Goal: Task Accomplishment & Management: Complete application form

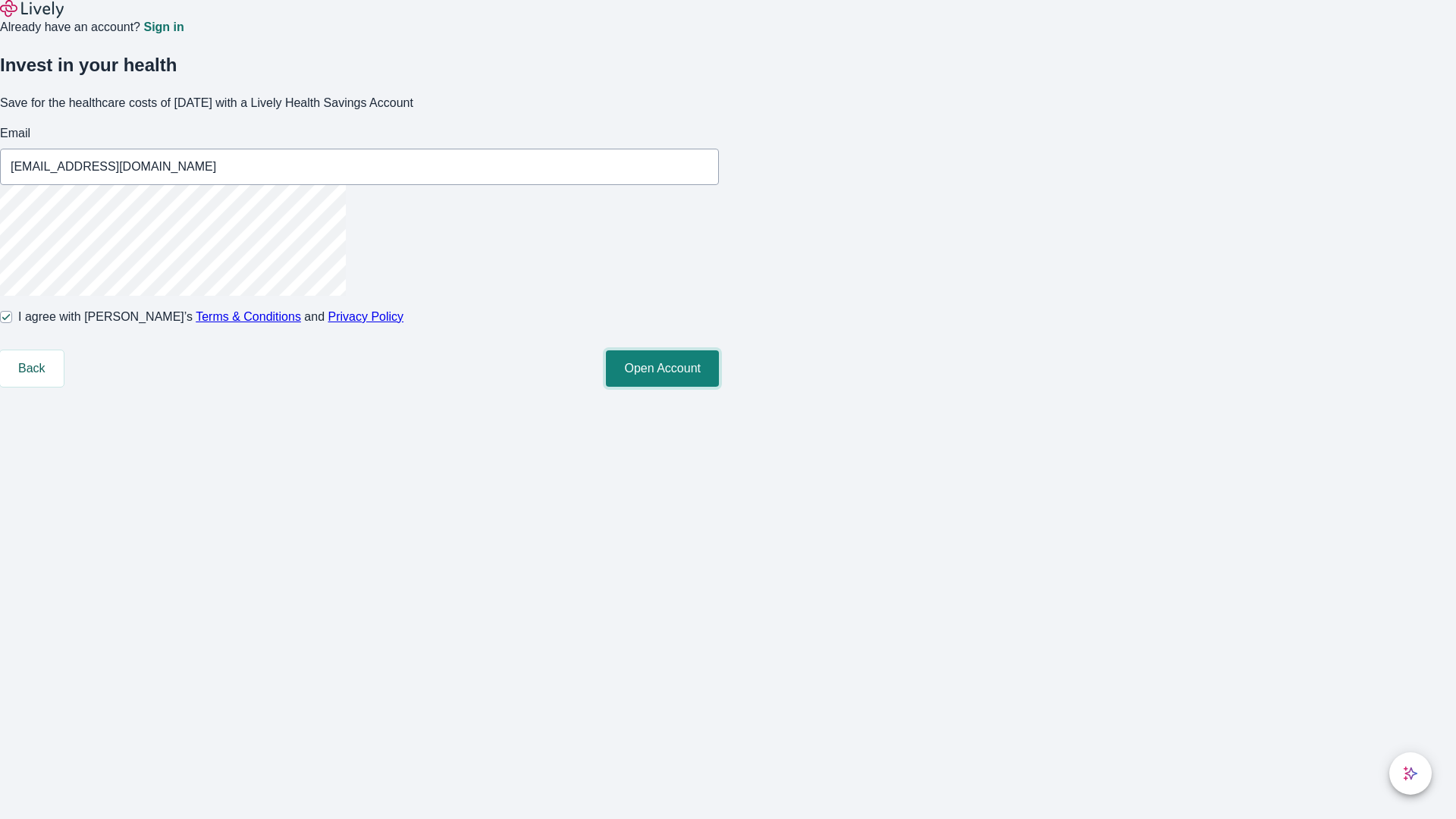
click at [719, 387] on button "Open Account" at bounding box center [662, 368] width 113 height 36
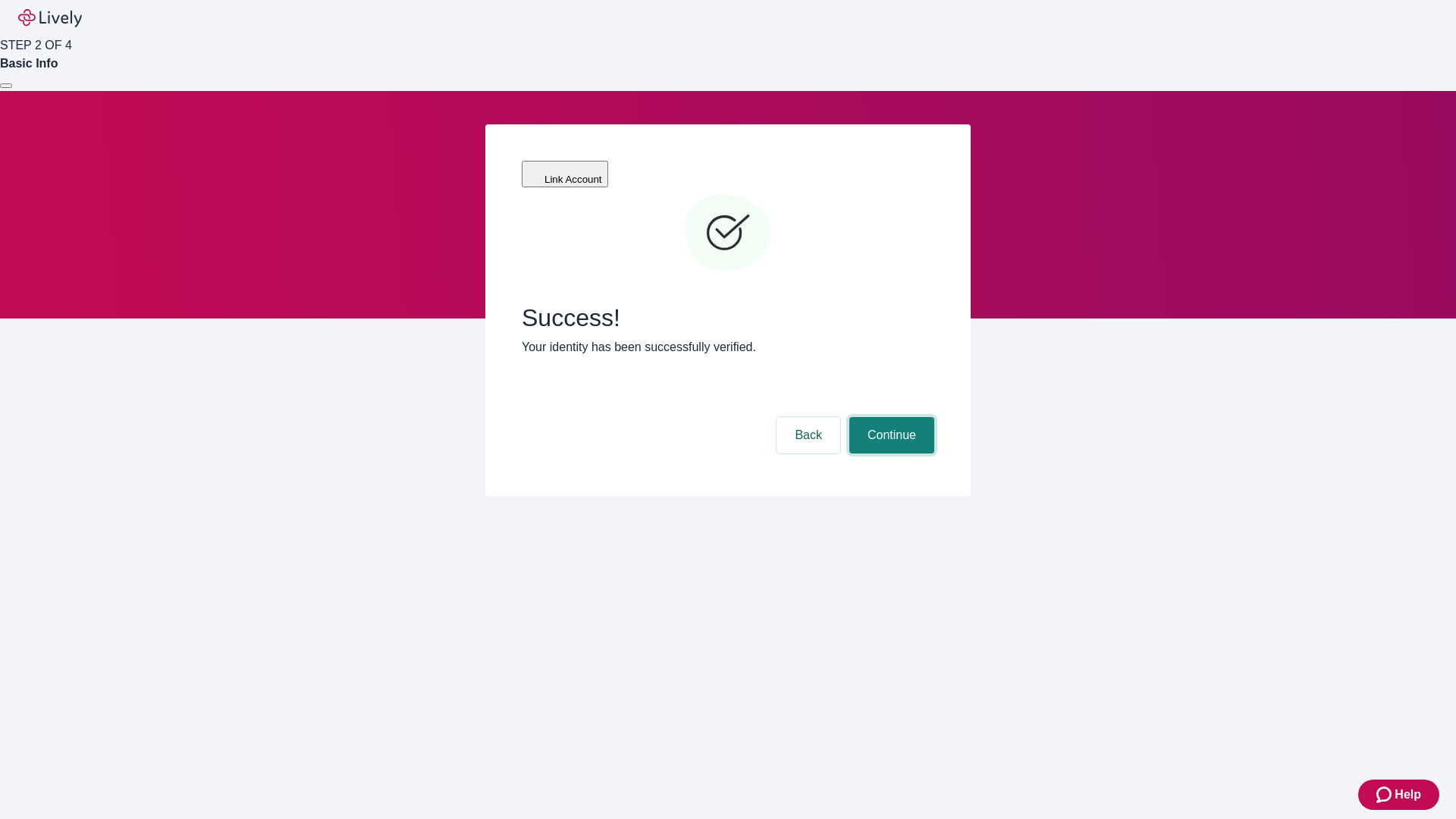
click at [890, 417] on button "Continue" at bounding box center [892, 435] width 85 height 36
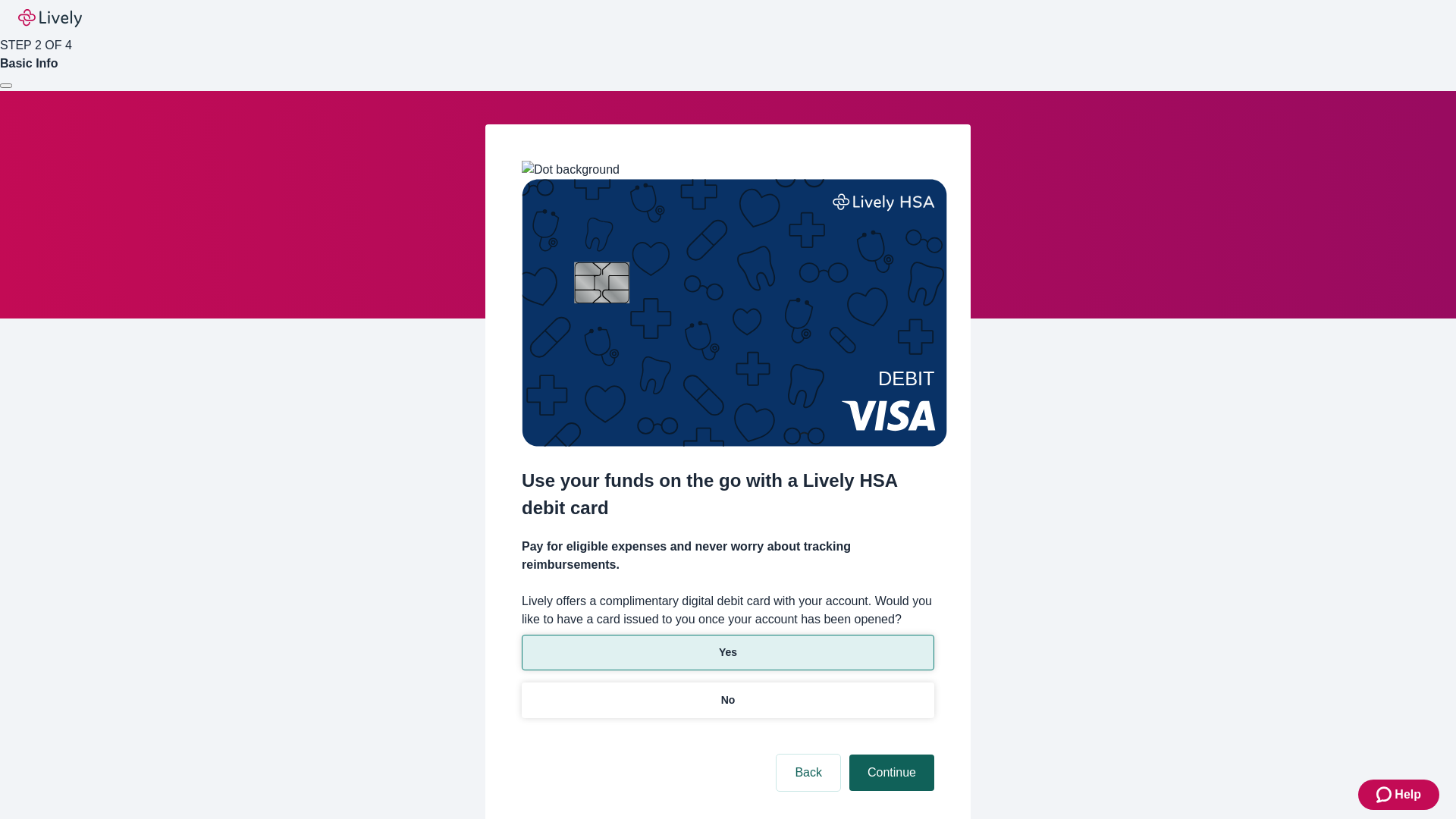
click at [727, 645] on p "Yes" at bounding box center [728, 653] width 18 height 16
click at [890, 755] on button "Continue" at bounding box center [892, 773] width 85 height 36
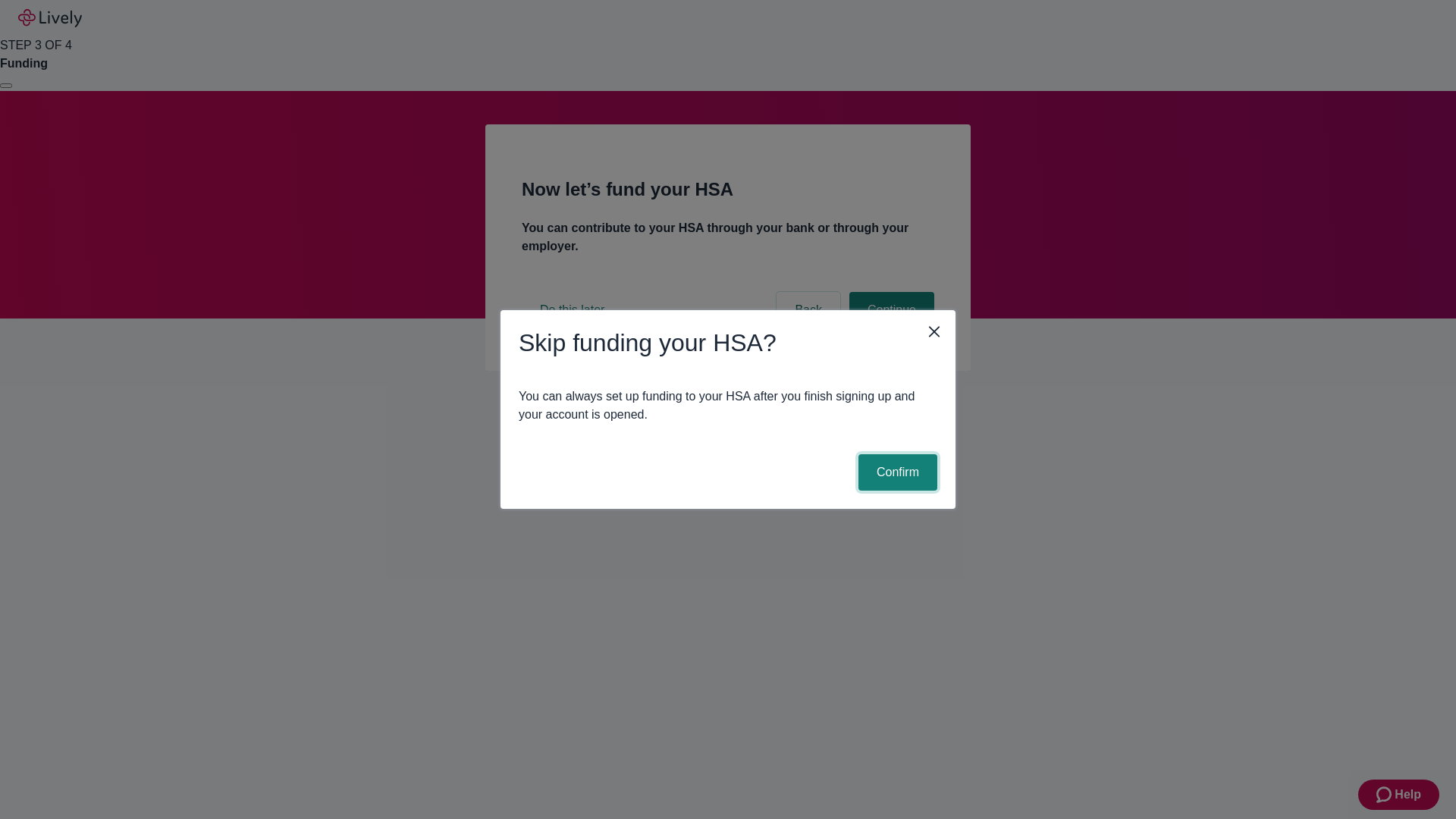
click at [895, 473] on button "Confirm" at bounding box center [897, 473] width 78 height 36
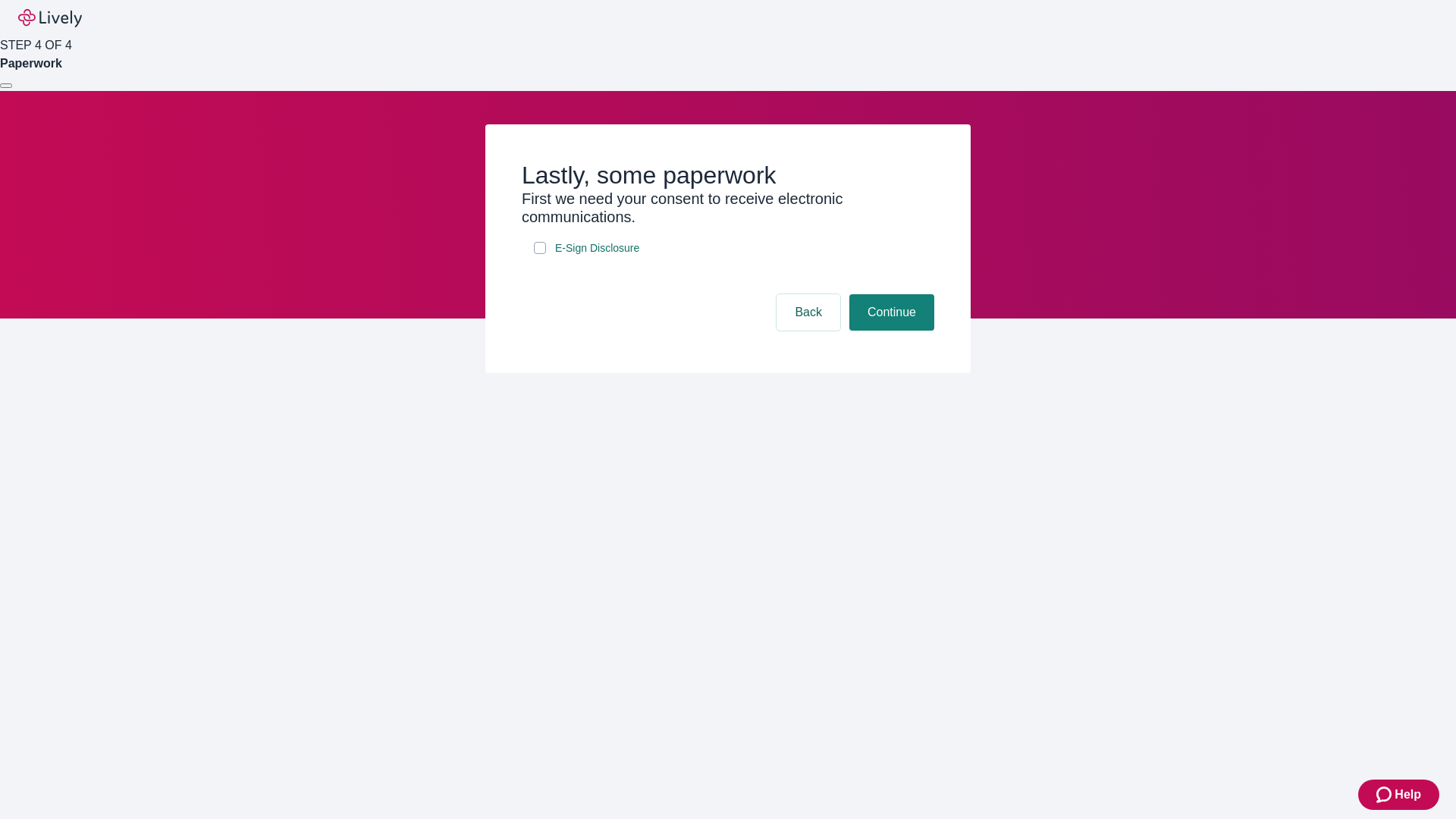
click at [540, 255] on input "E-Sign Disclosure" at bounding box center [540, 248] width 12 height 12
checkbox input "true"
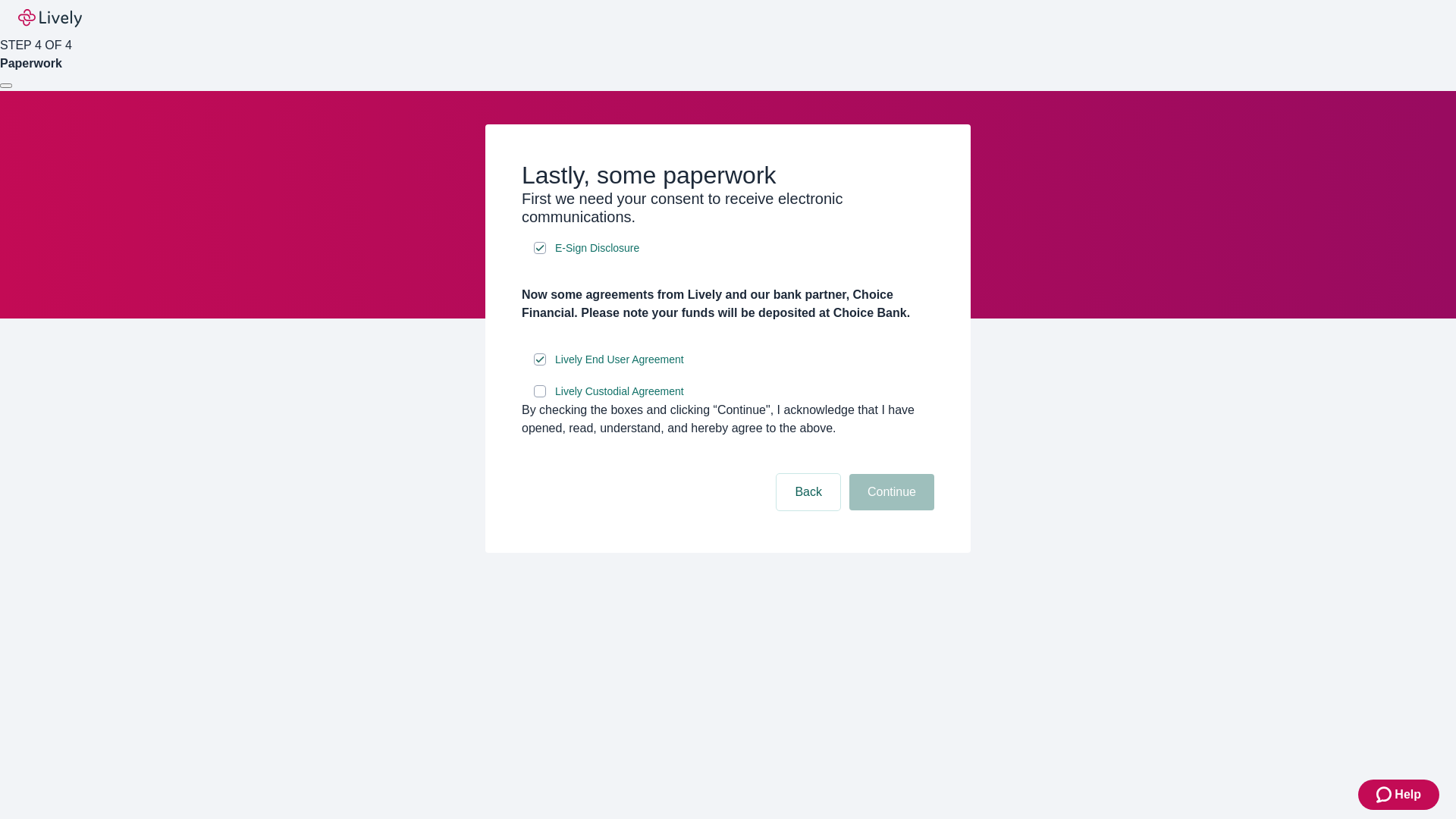
click at [540, 397] on input "Lively Custodial Agreement" at bounding box center [540, 391] width 12 height 12
checkbox input "true"
click at [890, 511] on button "Continue" at bounding box center [892, 492] width 85 height 36
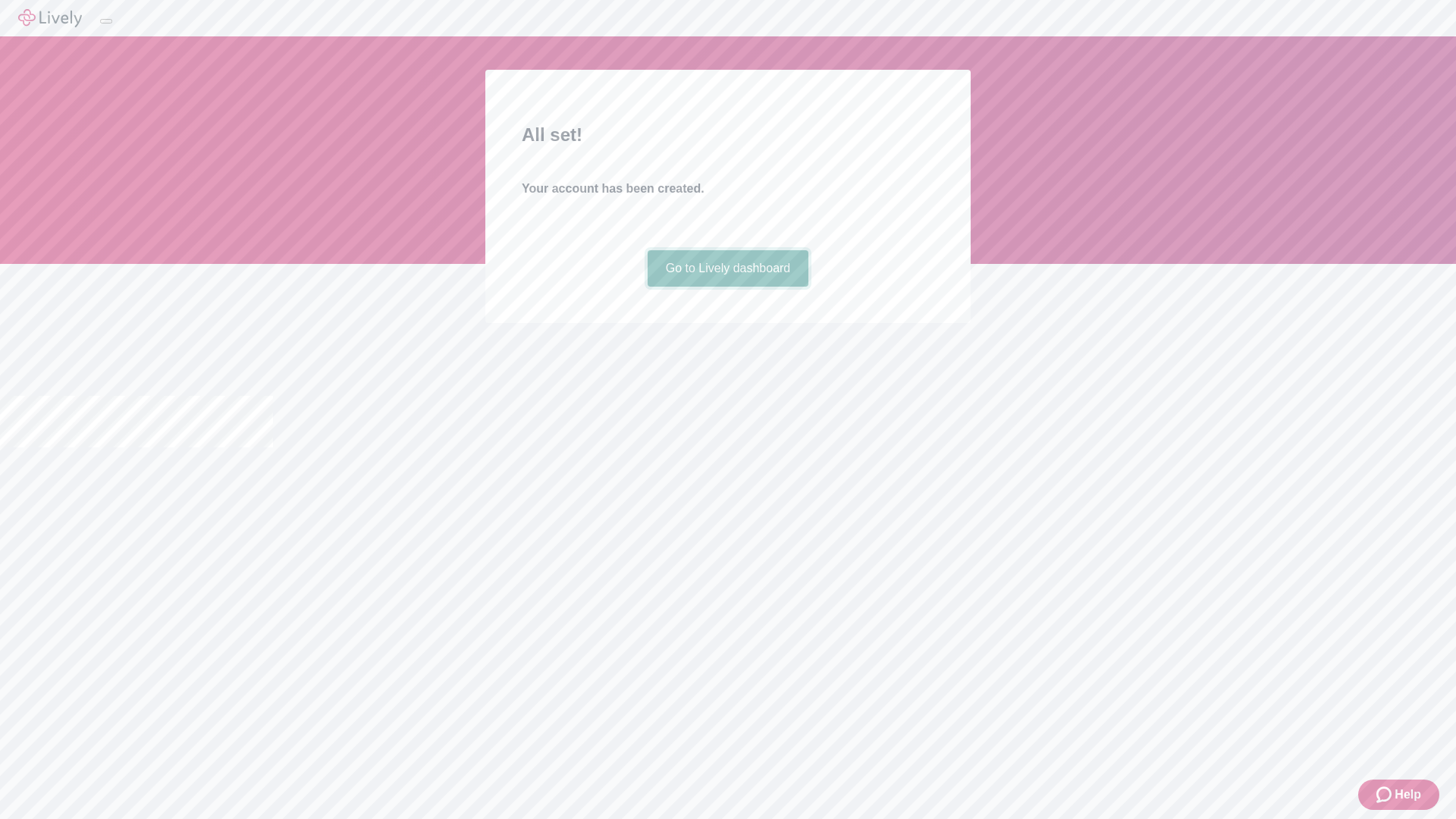
click at [727, 287] on link "Go to Lively dashboard" at bounding box center [728, 269] width 162 height 36
